Goal: Information Seeking & Learning: Learn about a topic

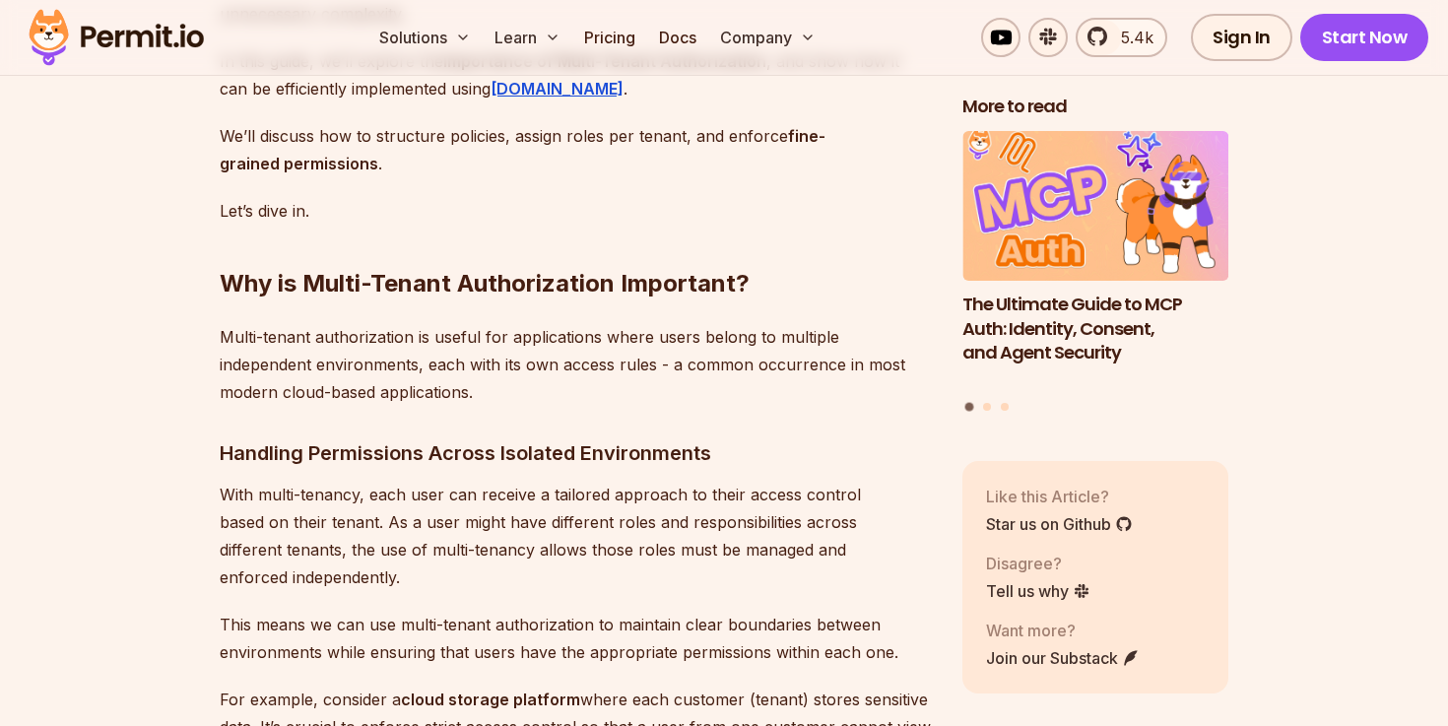
scroll to position [2109, 0]
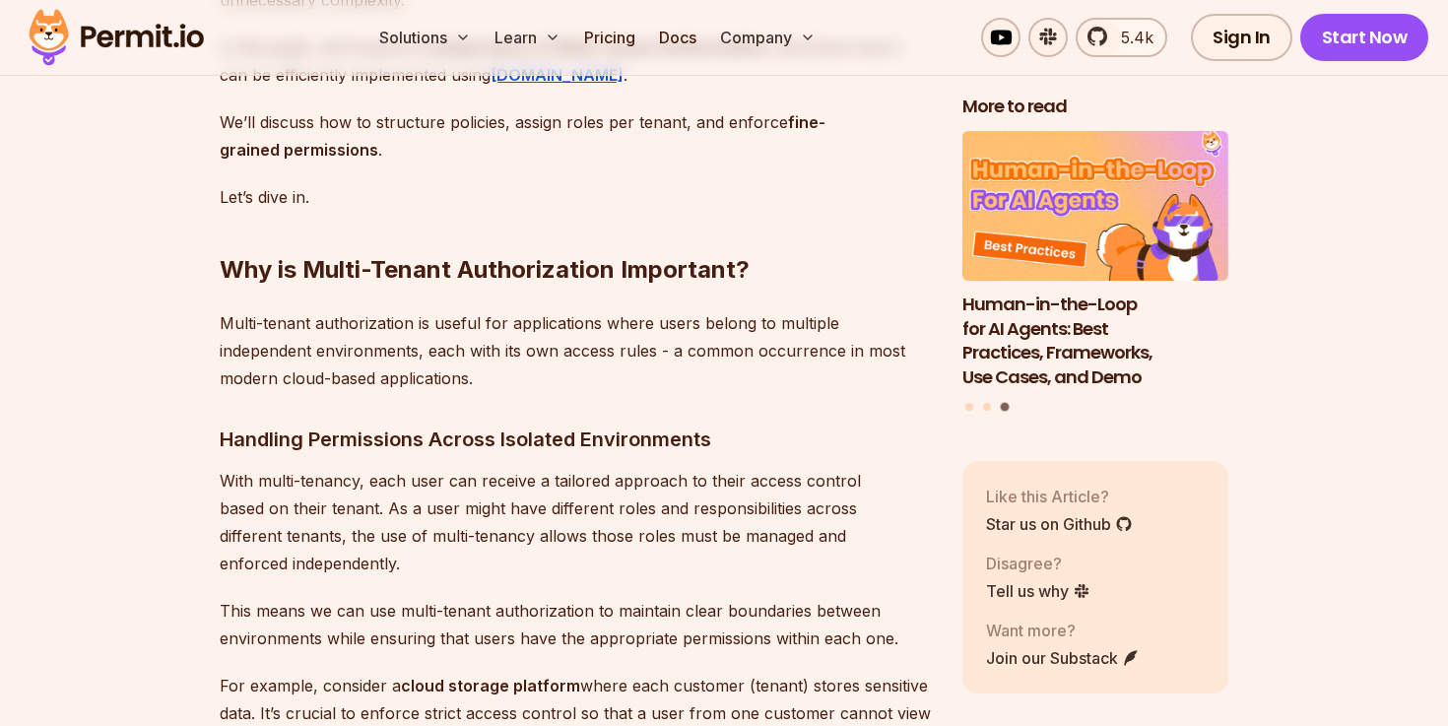
click at [732, 505] on p "With multi-tenancy, each user can receive a tailored approach to their access c…" at bounding box center [575, 522] width 711 height 110
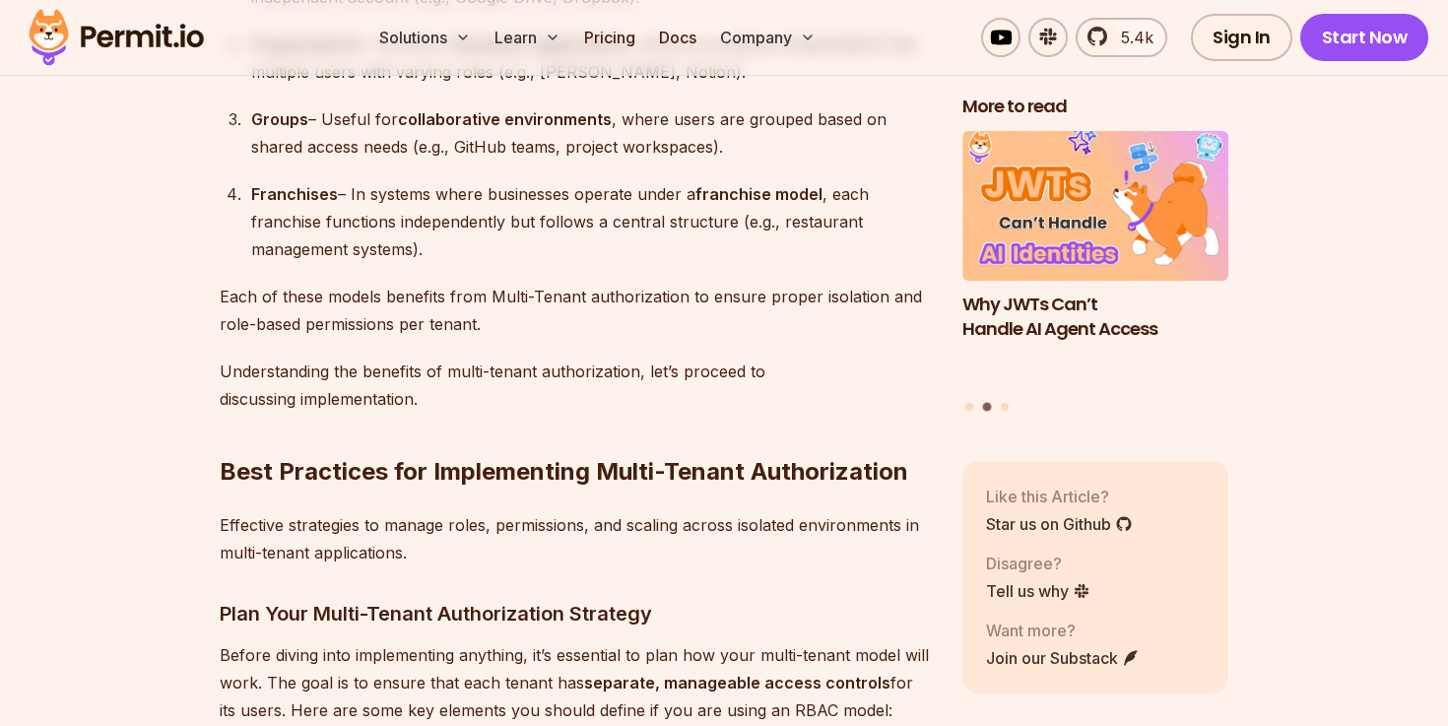
scroll to position [4511, 0]
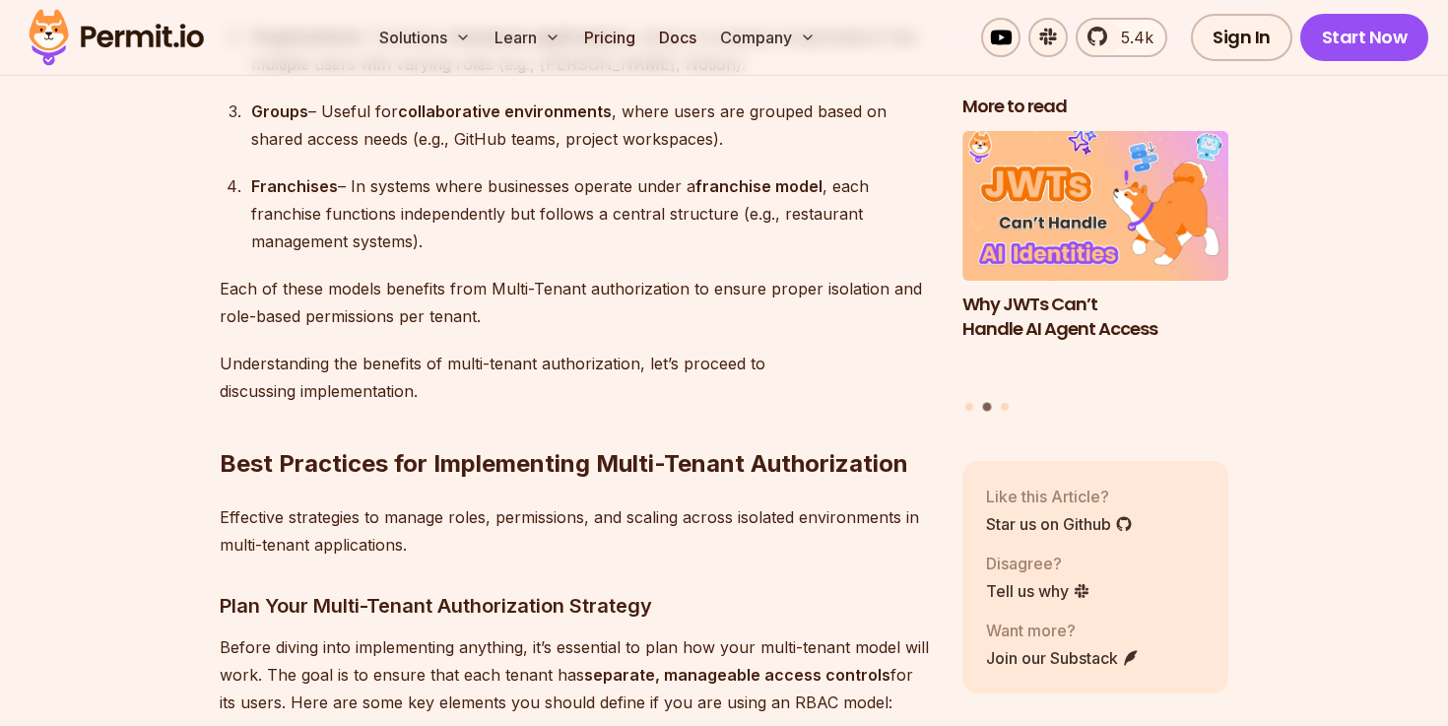
click at [543, 509] on p "Effective strategies to manage roles, permissions, and scaling across isolated …" at bounding box center [575, 530] width 711 height 55
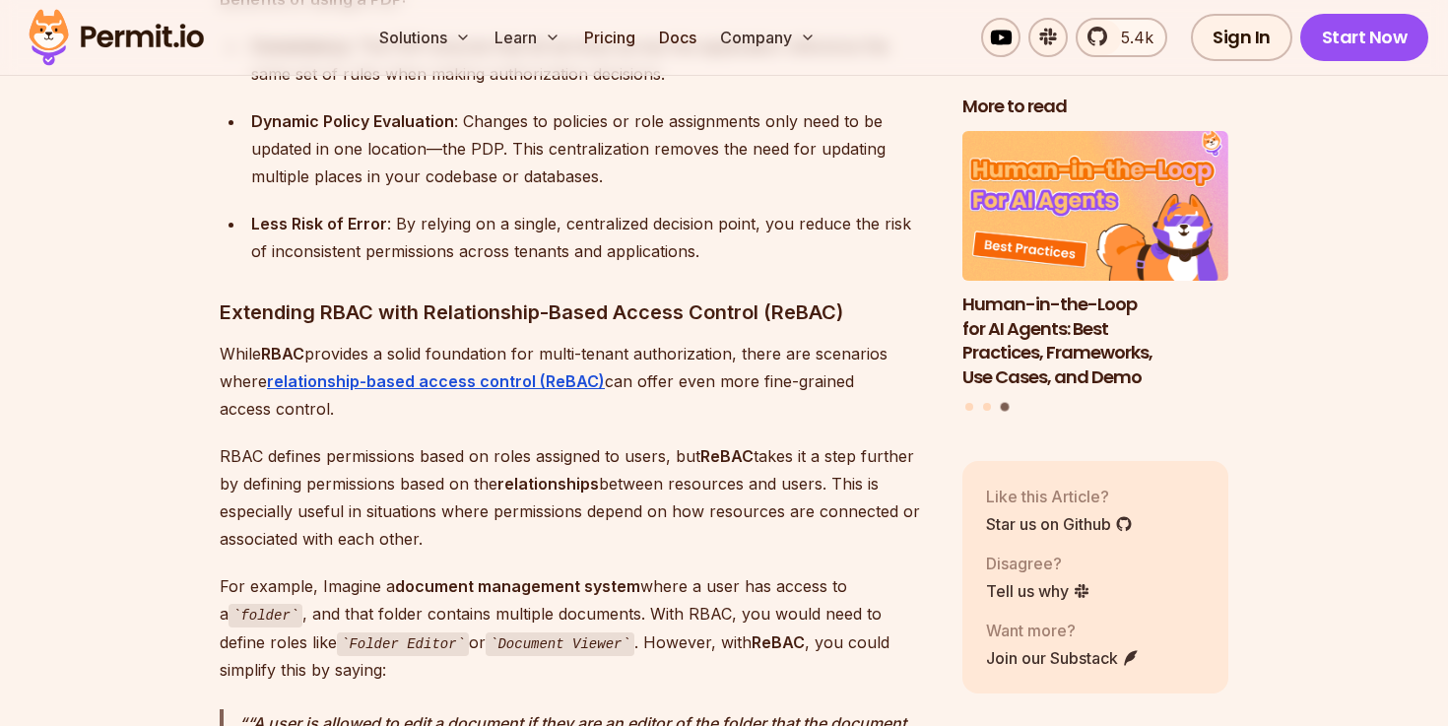
scroll to position [7920, 0]
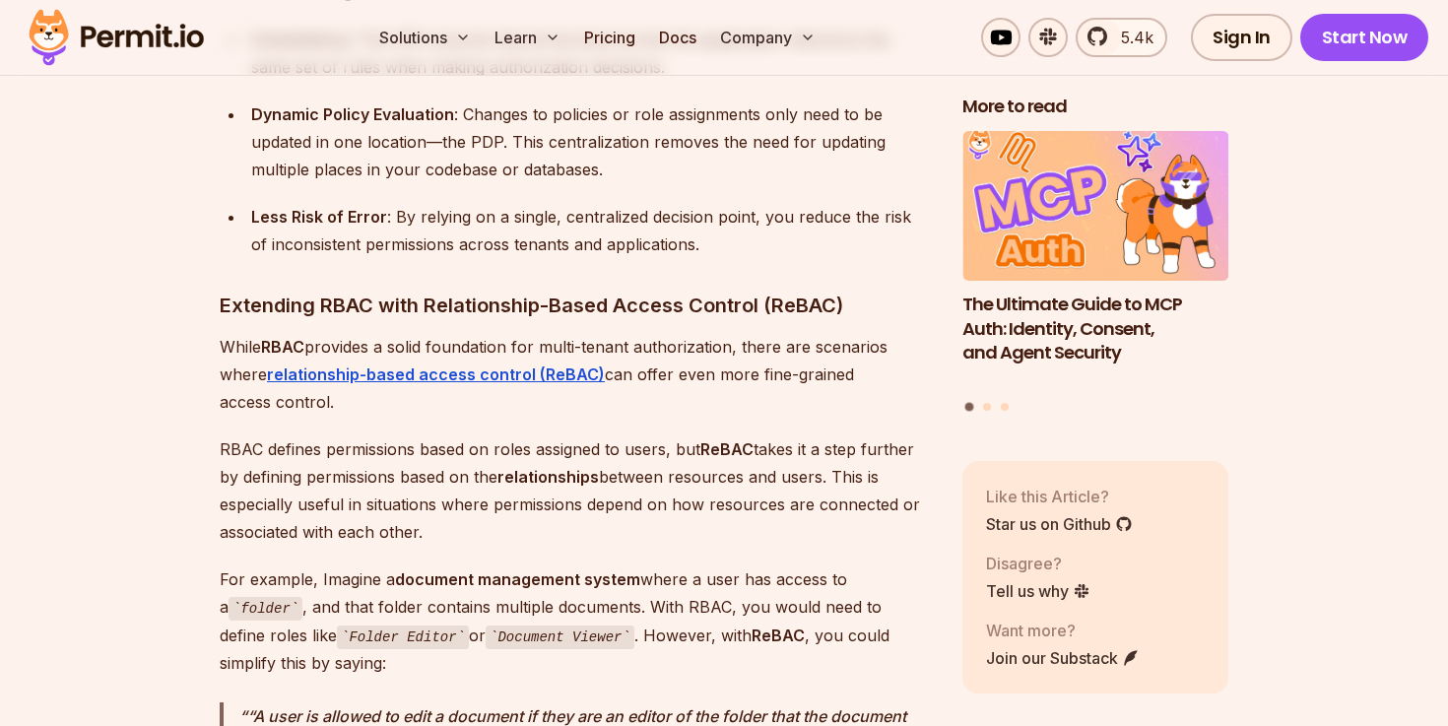
click at [637, 482] on p "RBAC defines permissions based on roles assigned to users, but ReBAC takes it a…" at bounding box center [575, 490] width 711 height 110
click at [577, 366] on strong "relationship-based access control (ReBAC)" at bounding box center [436, 374] width 338 height 20
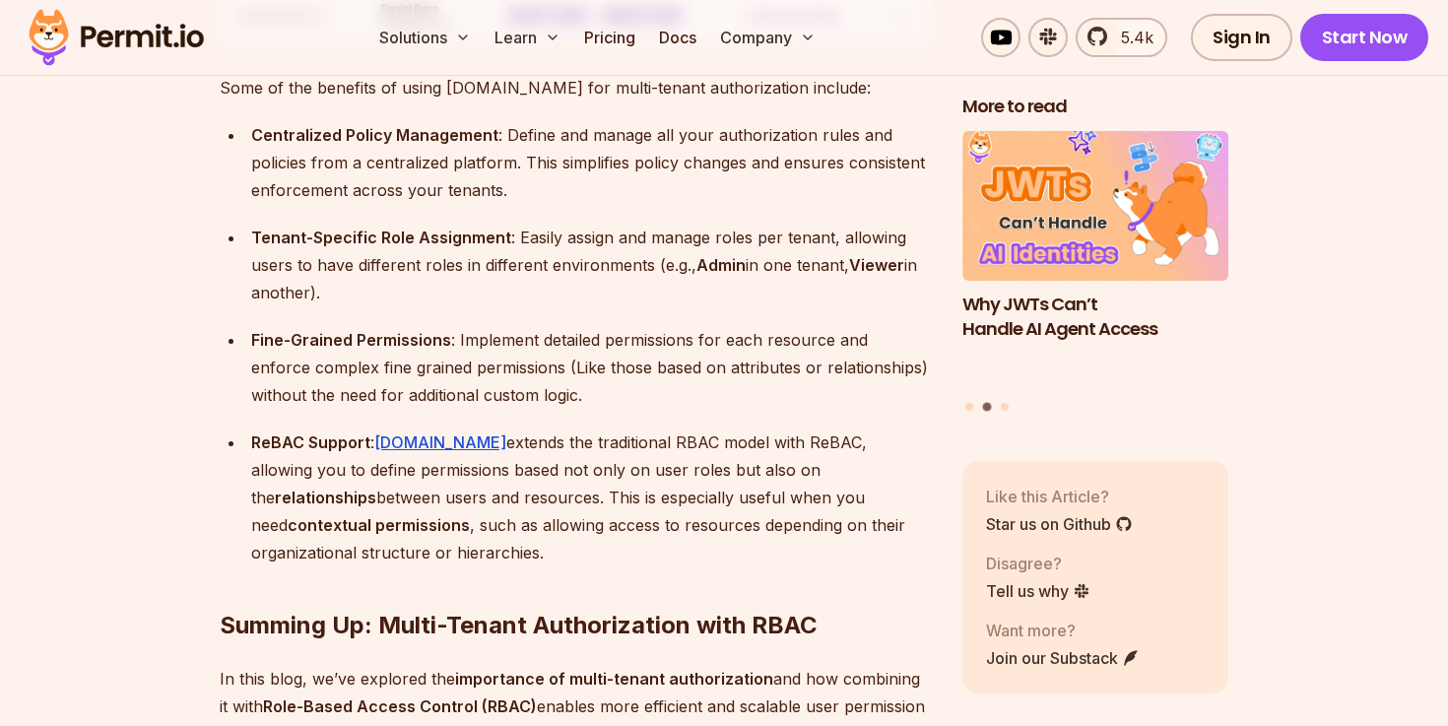
scroll to position [13871, 0]
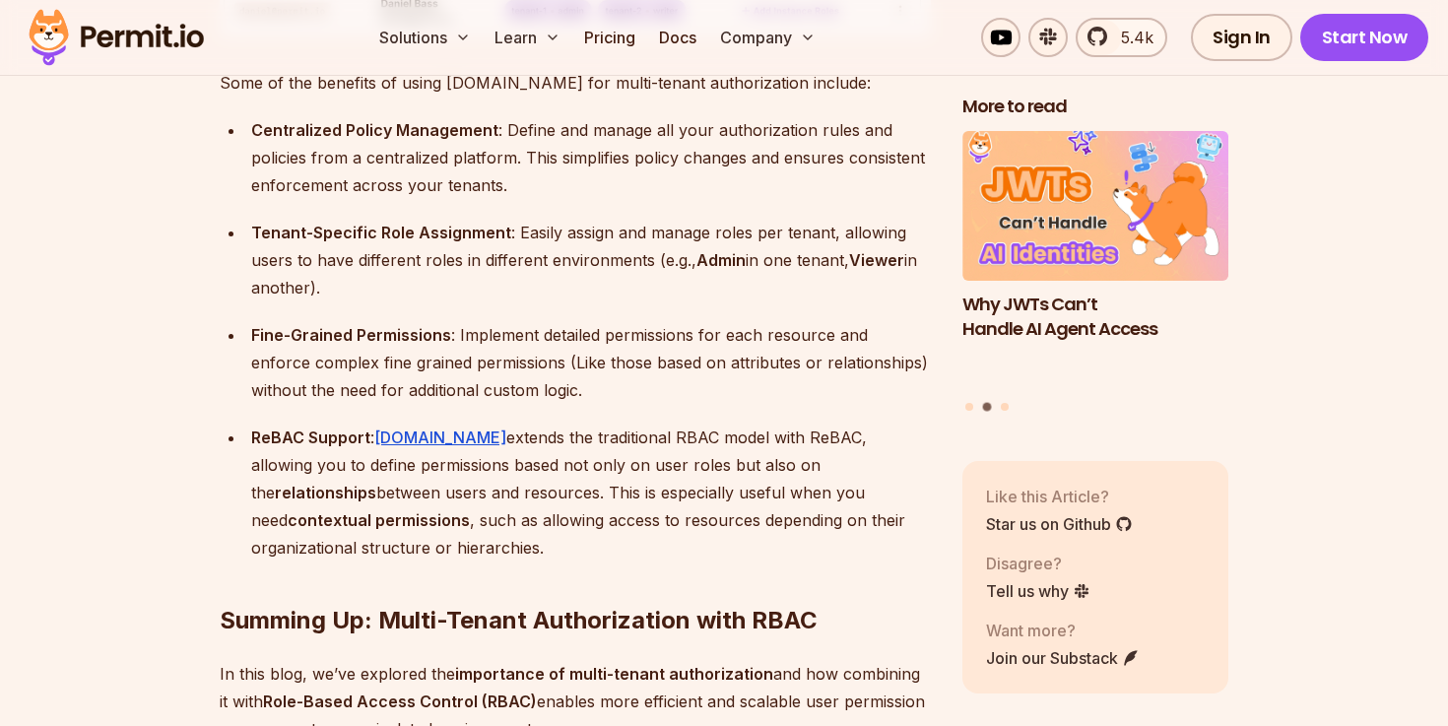
click at [643, 471] on div "ReBAC Support : Permit.io extends the traditional RBAC model with ReBAC, allowi…" at bounding box center [591, 492] width 680 height 138
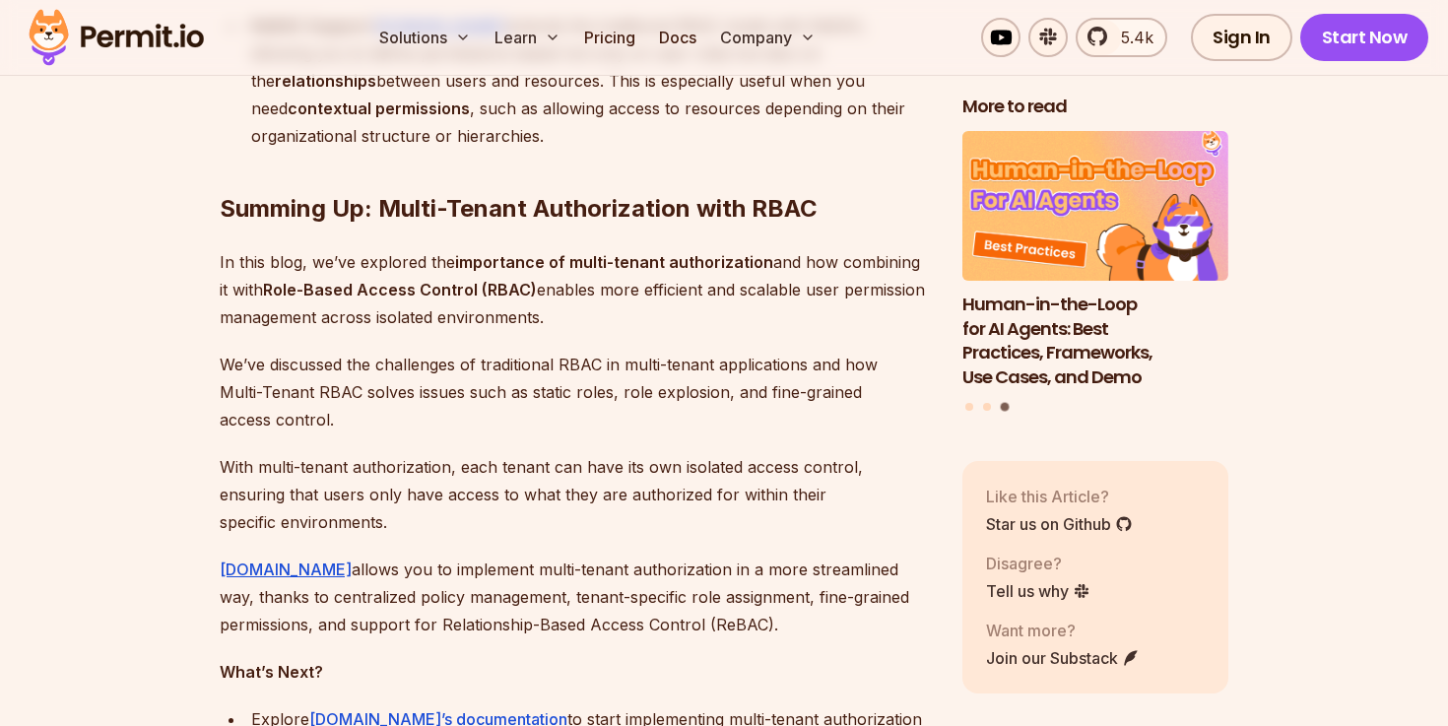
scroll to position [14286, 0]
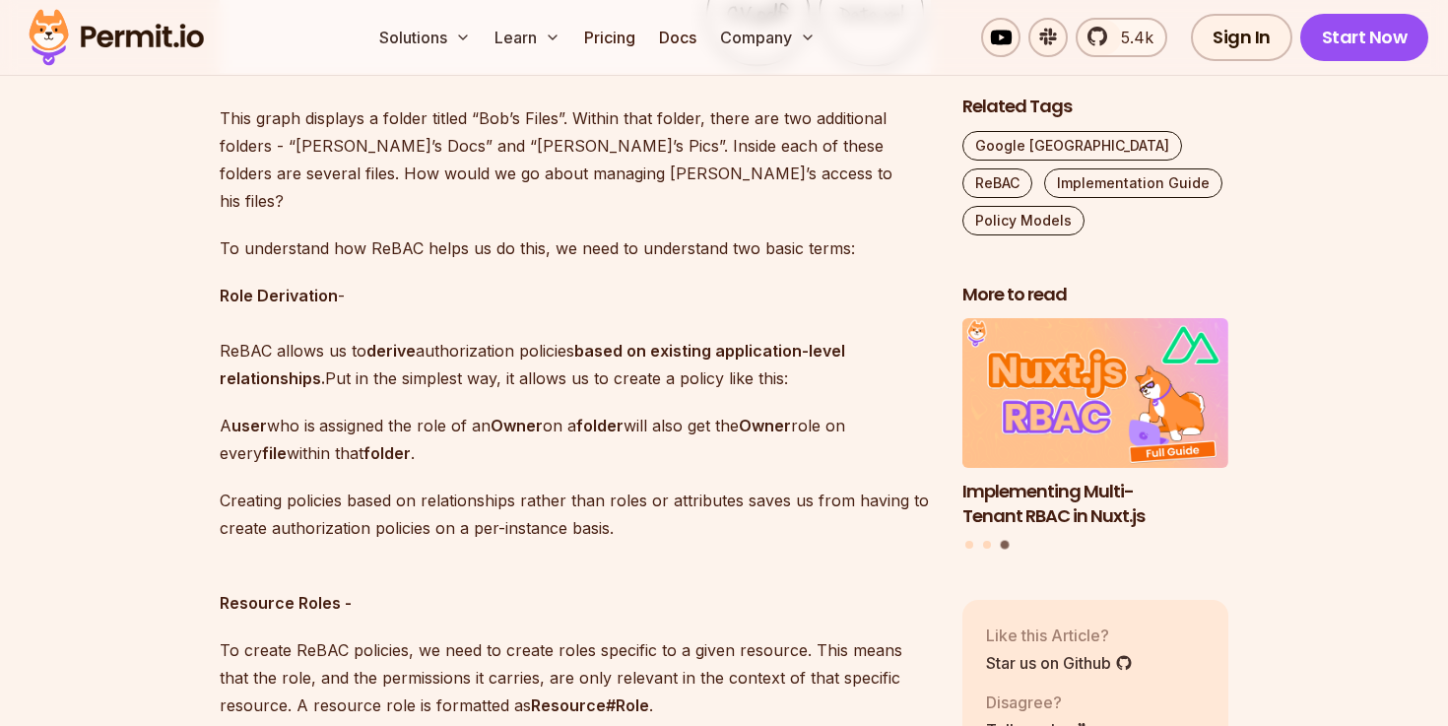
scroll to position [2757, 0]
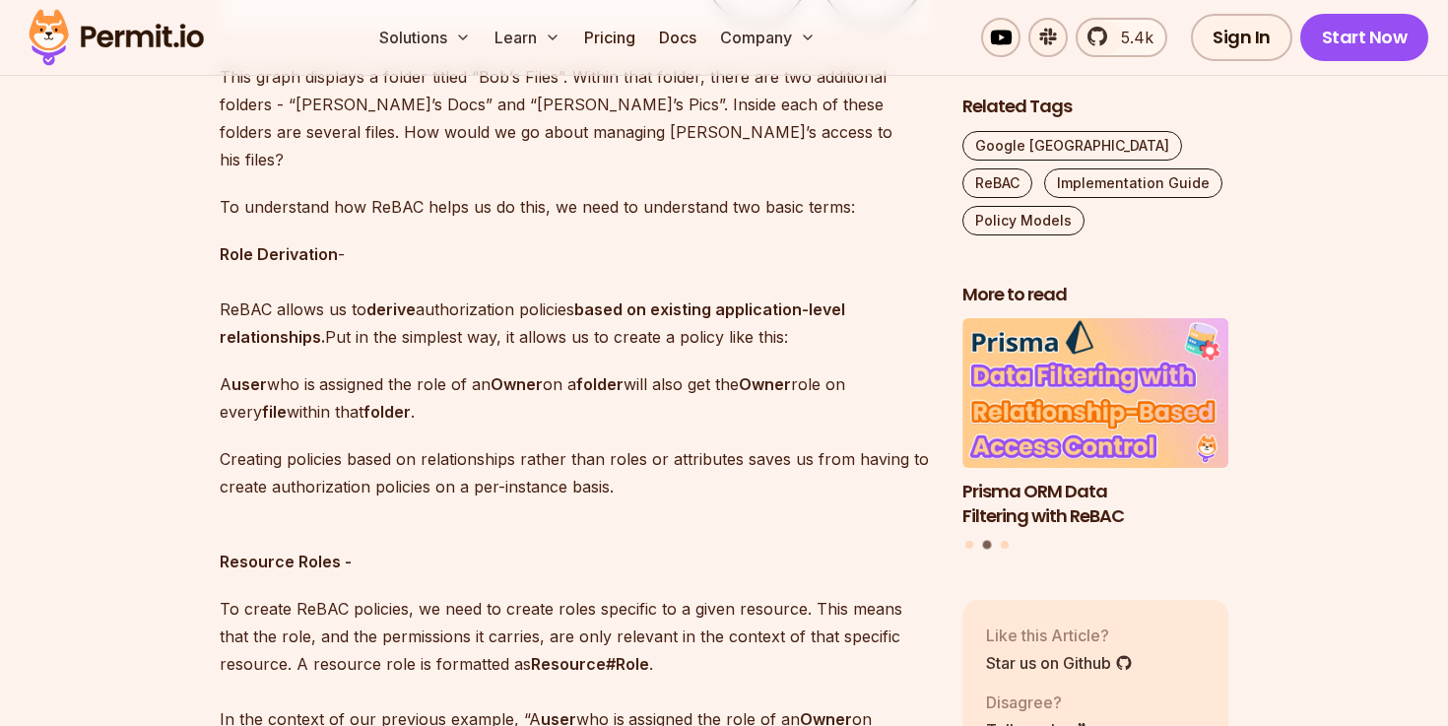
click at [574, 451] on p "Creating policies based on relationships rather than roles or attributes saves …" at bounding box center [575, 472] width 711 height 55
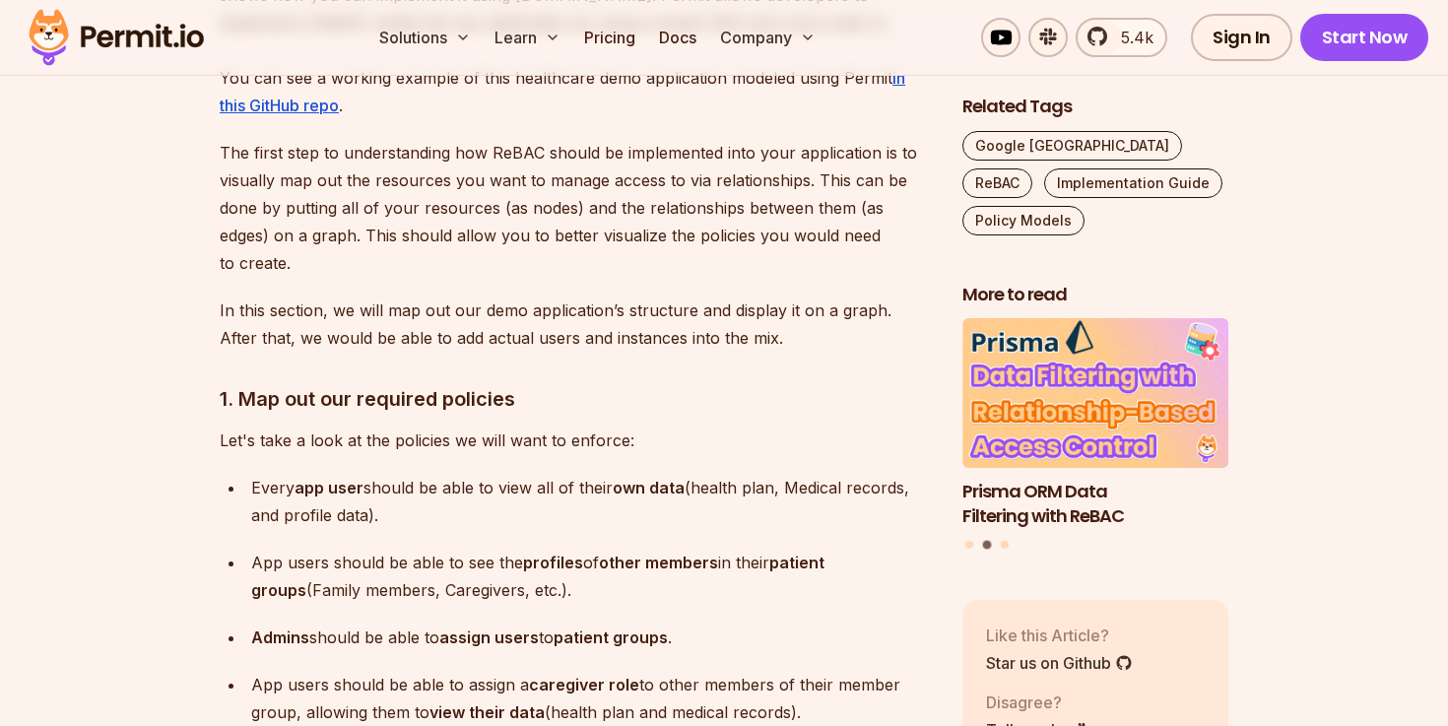
scroll to position [6528, 0]
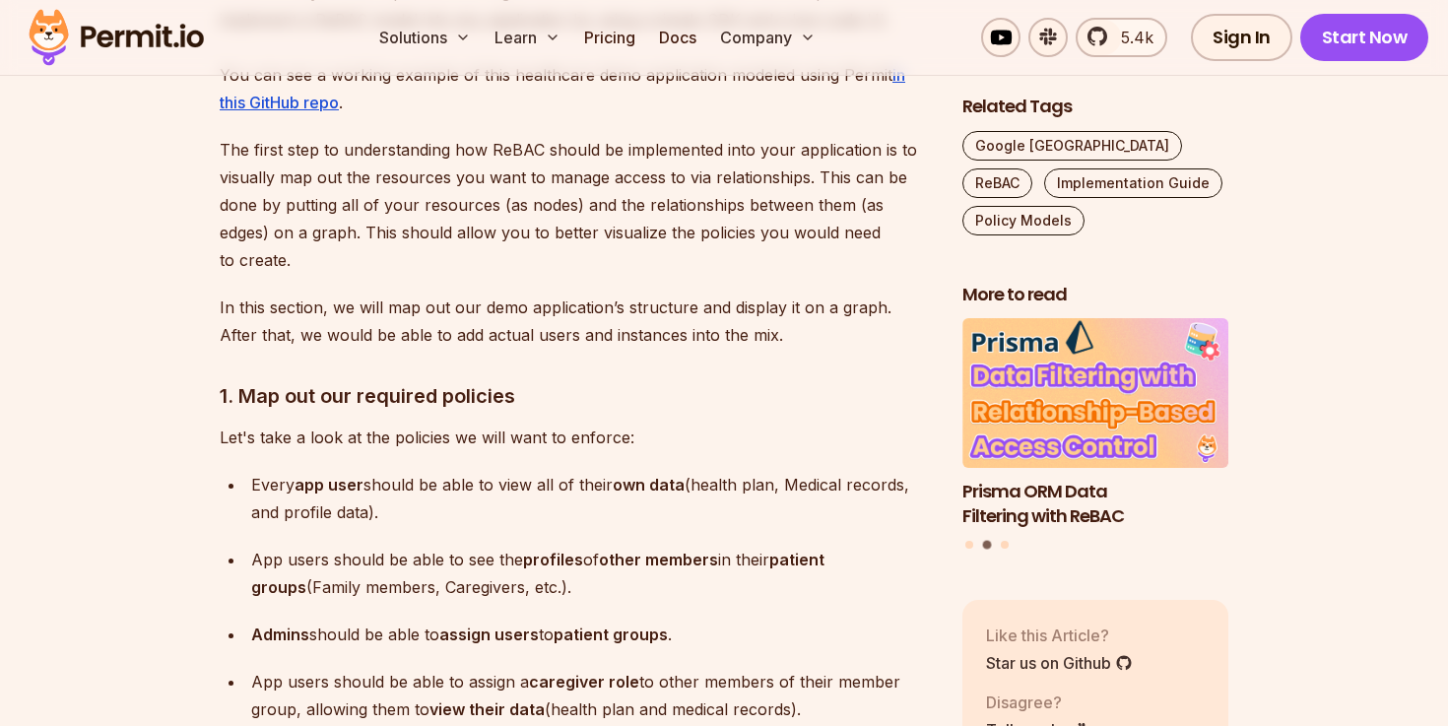
click at [716, 423] on p "Let's take a look at the policies we will want to enforce:" at bounding box center [575, 437] width 711 height 28
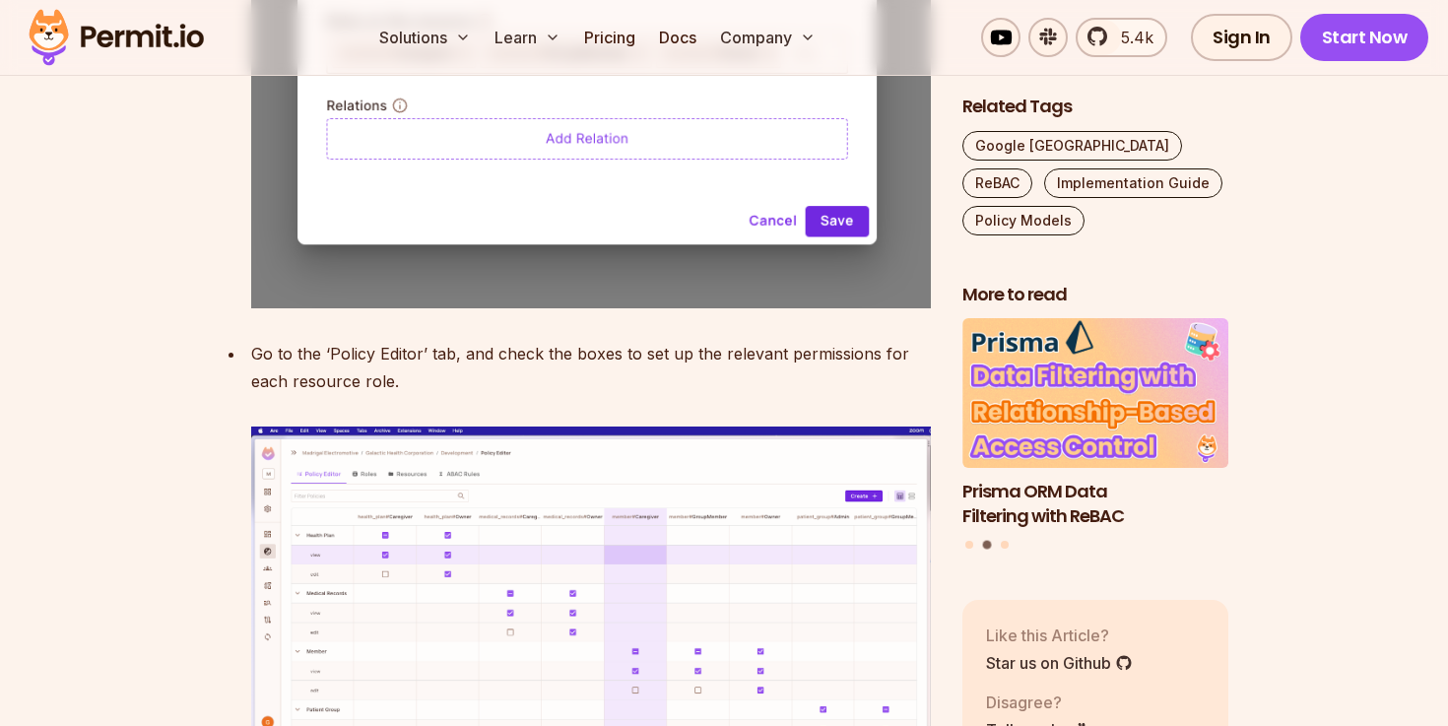
scroll to position [8915, 0]
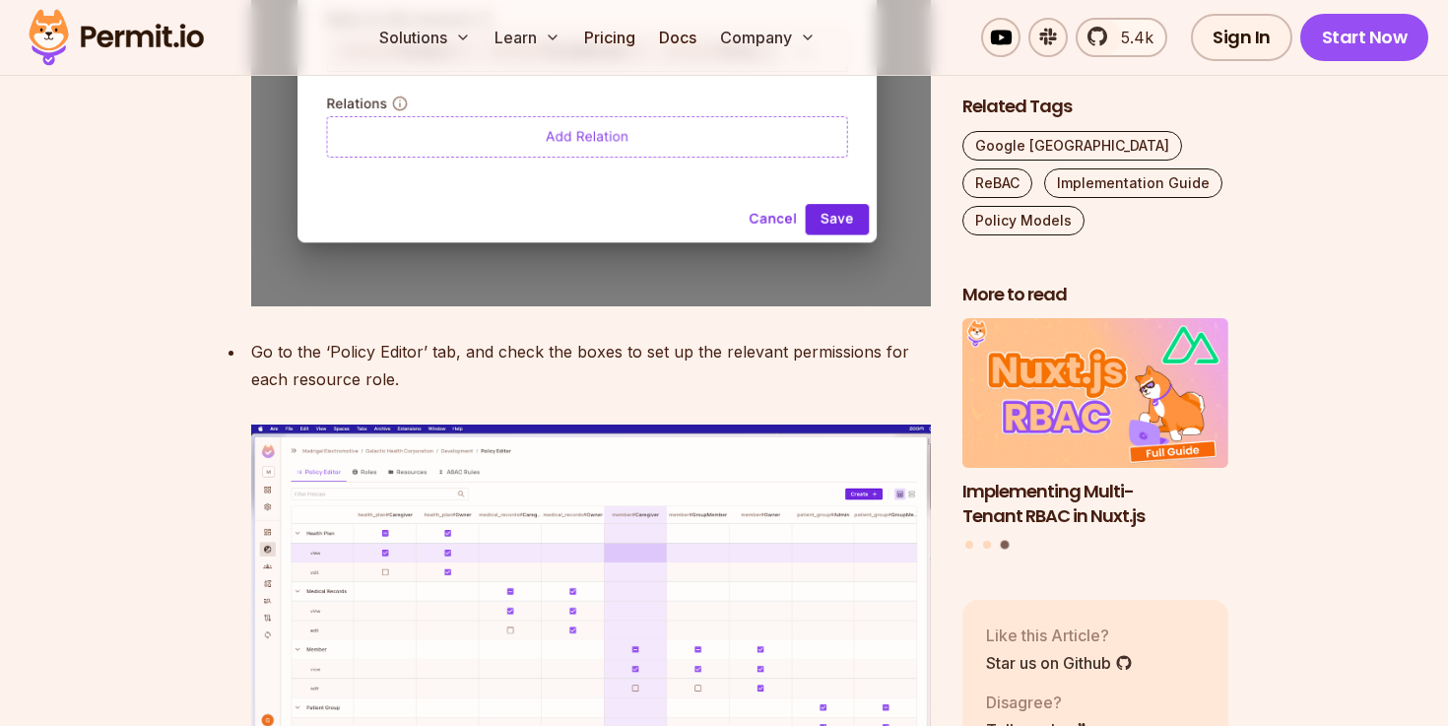
click at [563, 447] on img at bounding box center [591, 619] width 680 height 391
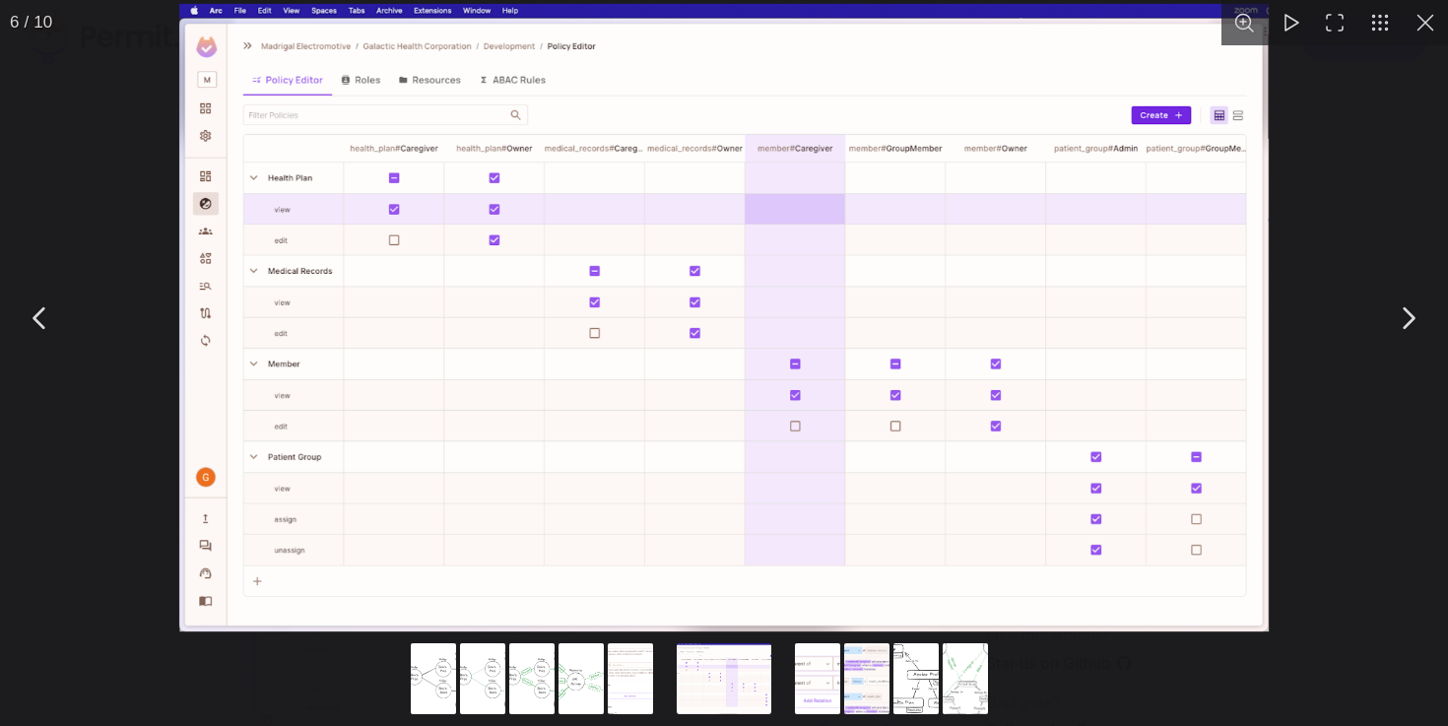
click at [1424, 24] on button "You can close this modal content with the ESC key" at bounding box center [1424, 22] width 45 height 45
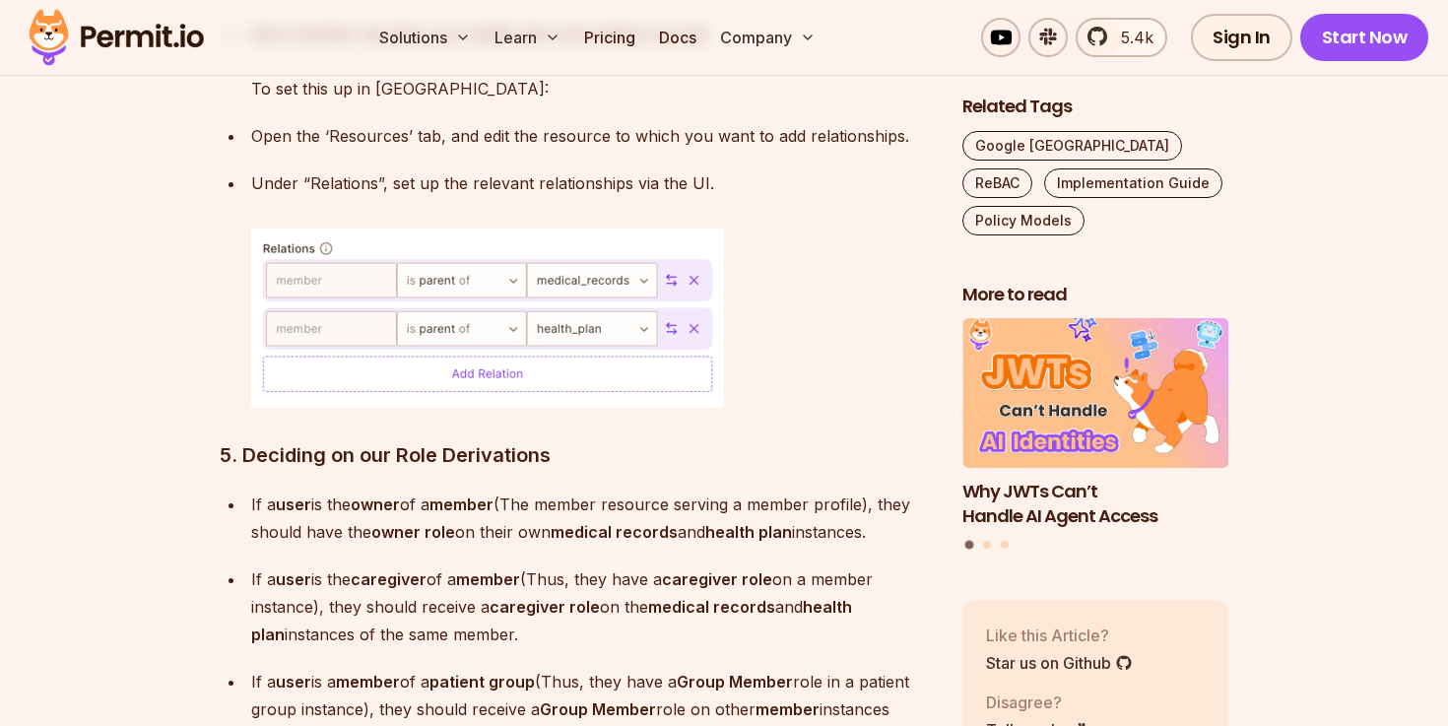
scroll to position [9909, 0]
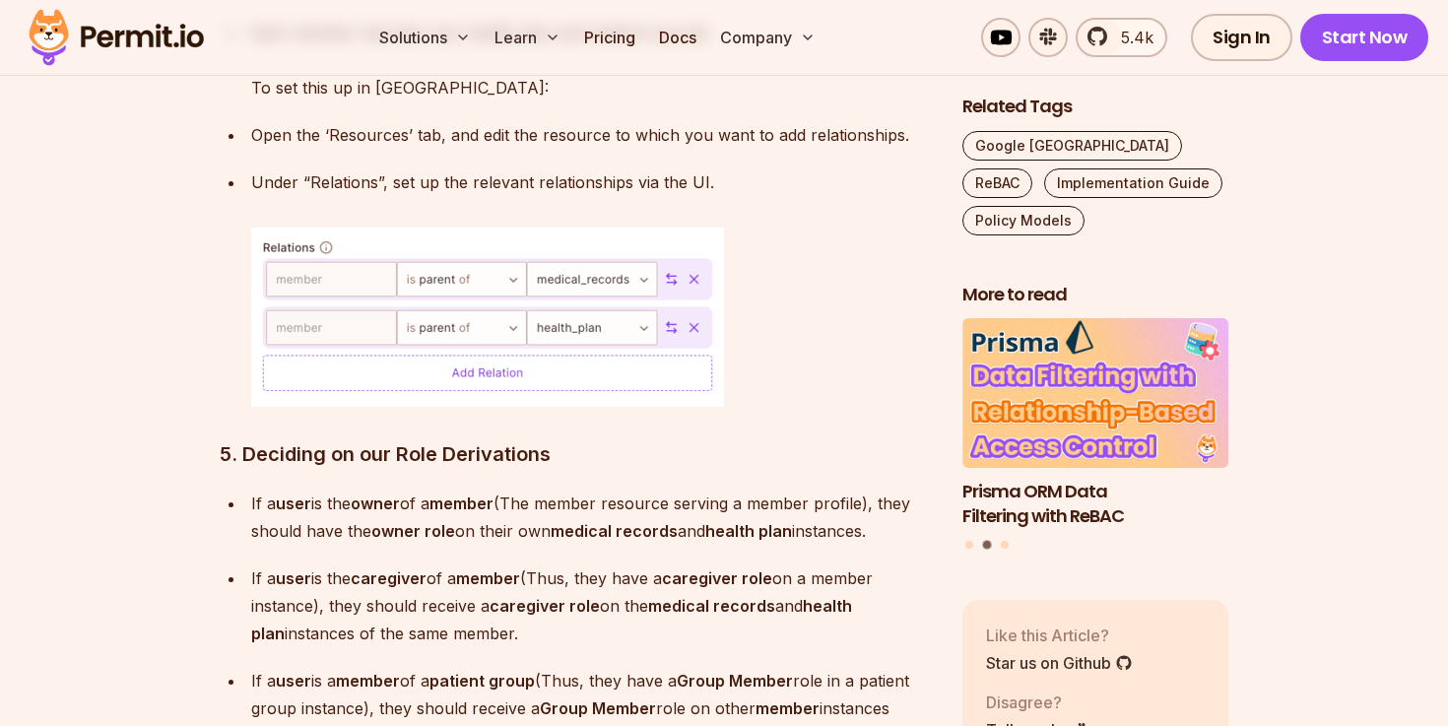
click at [710, 568] on strong "caregiver role" at bounding box center [717, 578] width 110 height 20
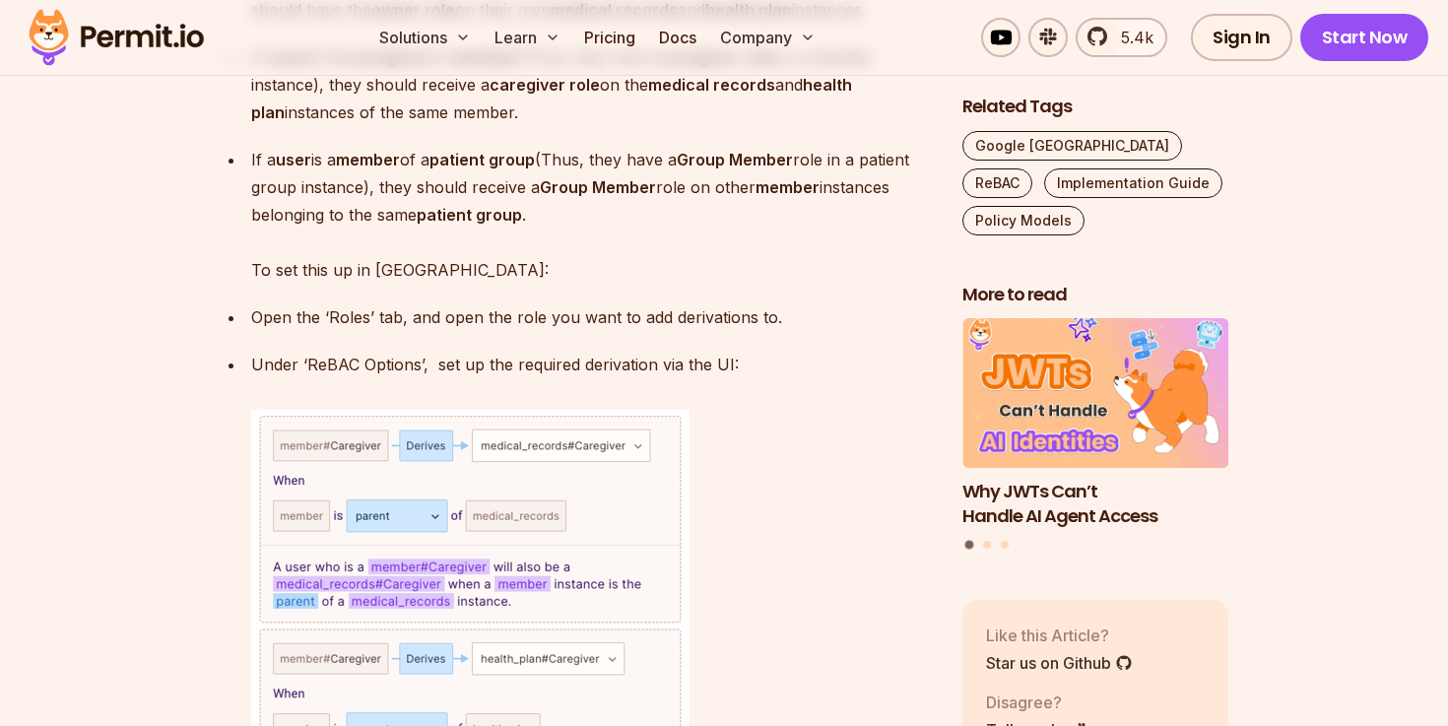
scroll to position [10437, 0]
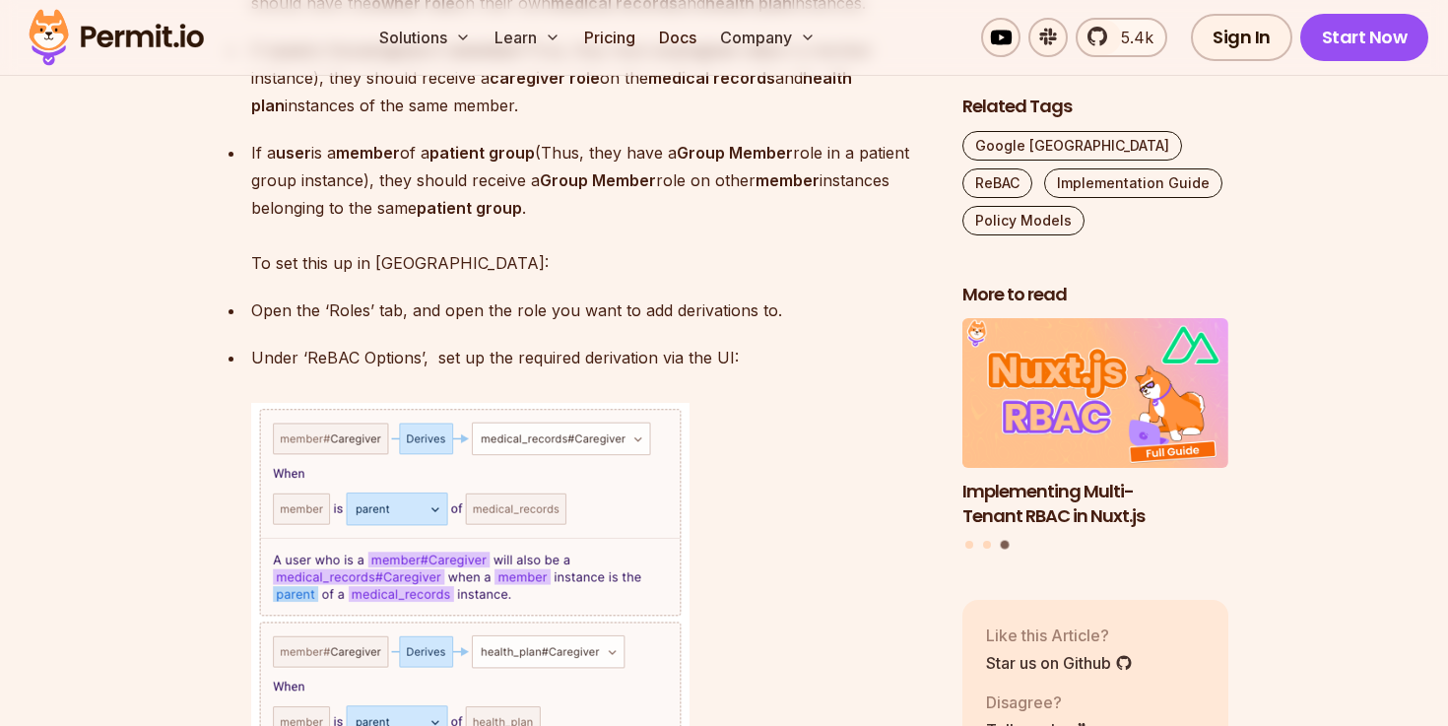
click at [814, 344] on p "Under ‘ReBAC Options’, set up the required derivation via the UI:" at bounding box center [591, 358] width 680 height 28
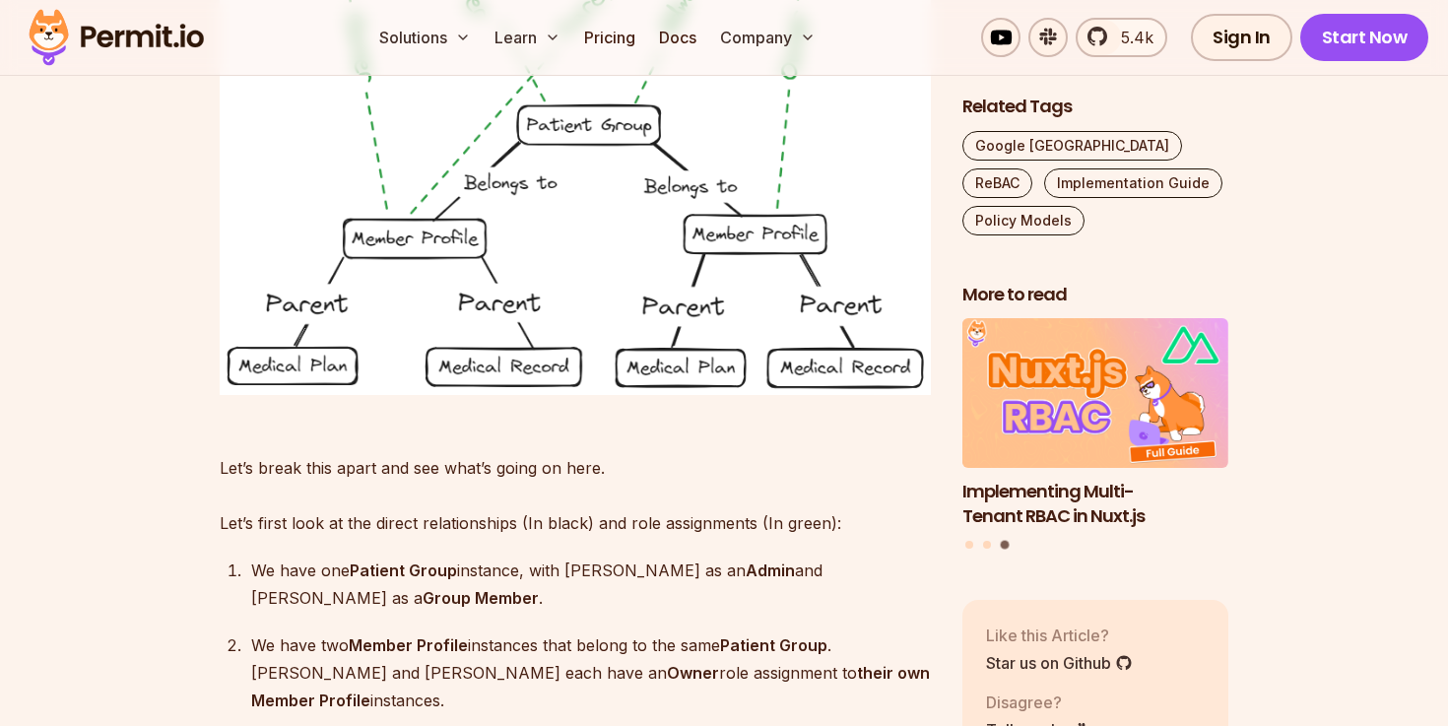
scroll to position [12413, 0]
